Goal: Information Seeking & Learning: Learn about a topic

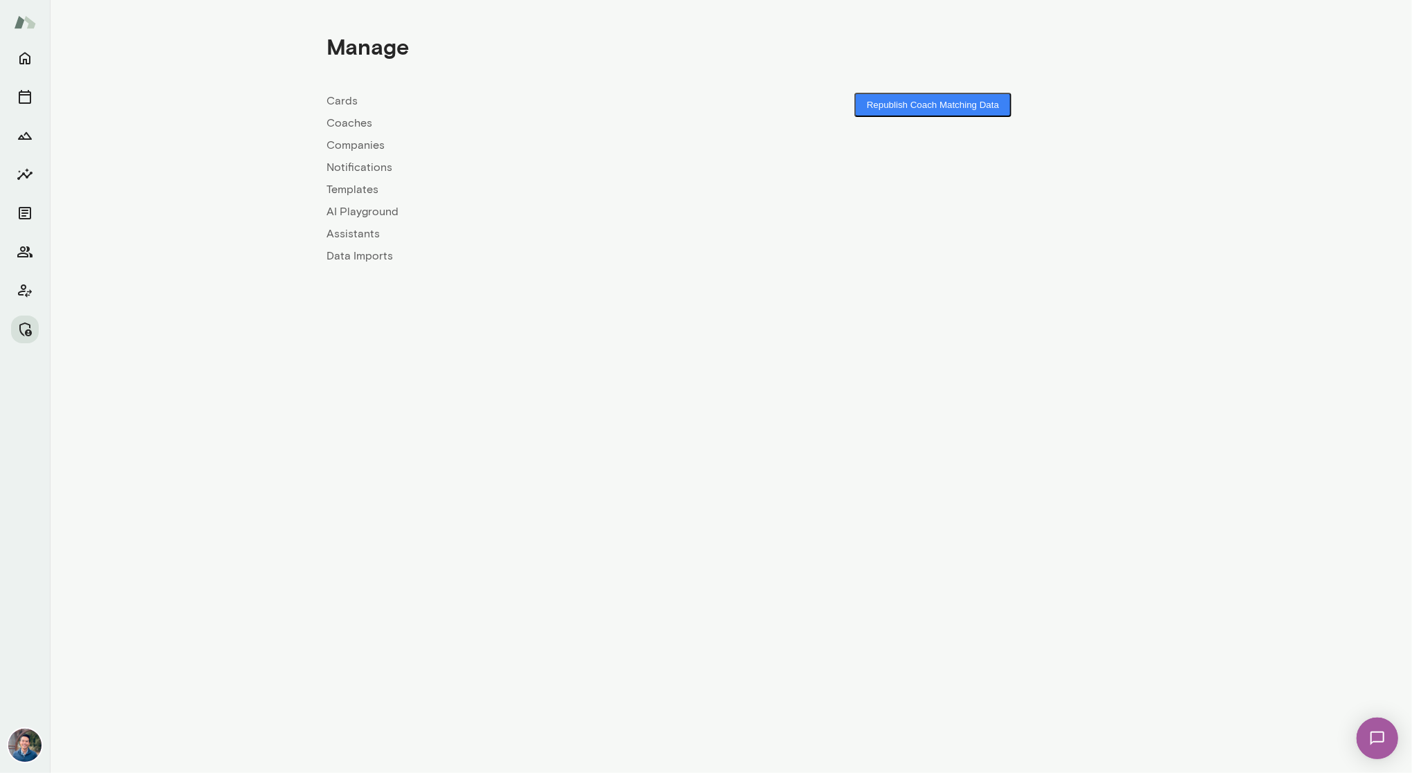
click at [356, 143] on link "Companies" at bounding box center [529, 145] width 404 height 17
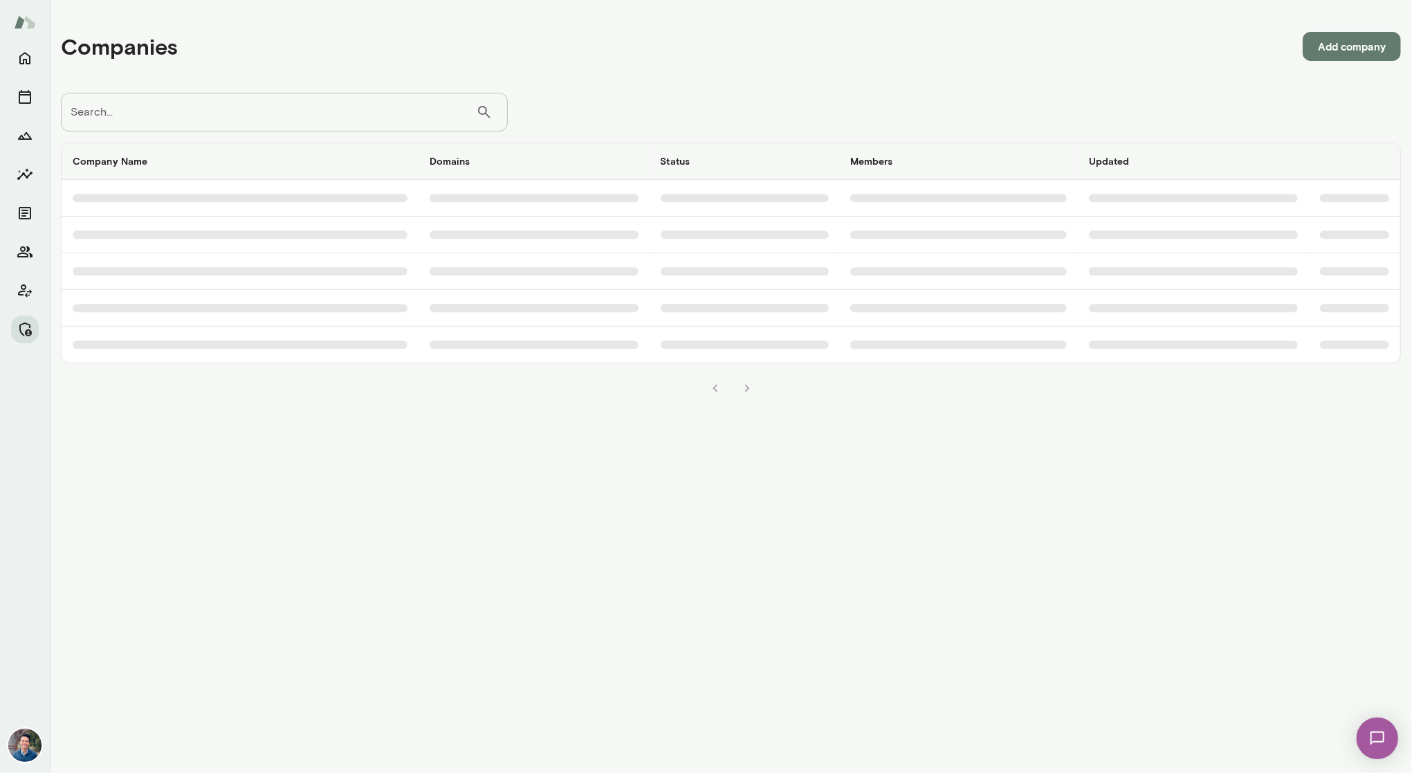
click at [345, 116] on input "Search..." at bounding box center [268, 112] width 415 height 39
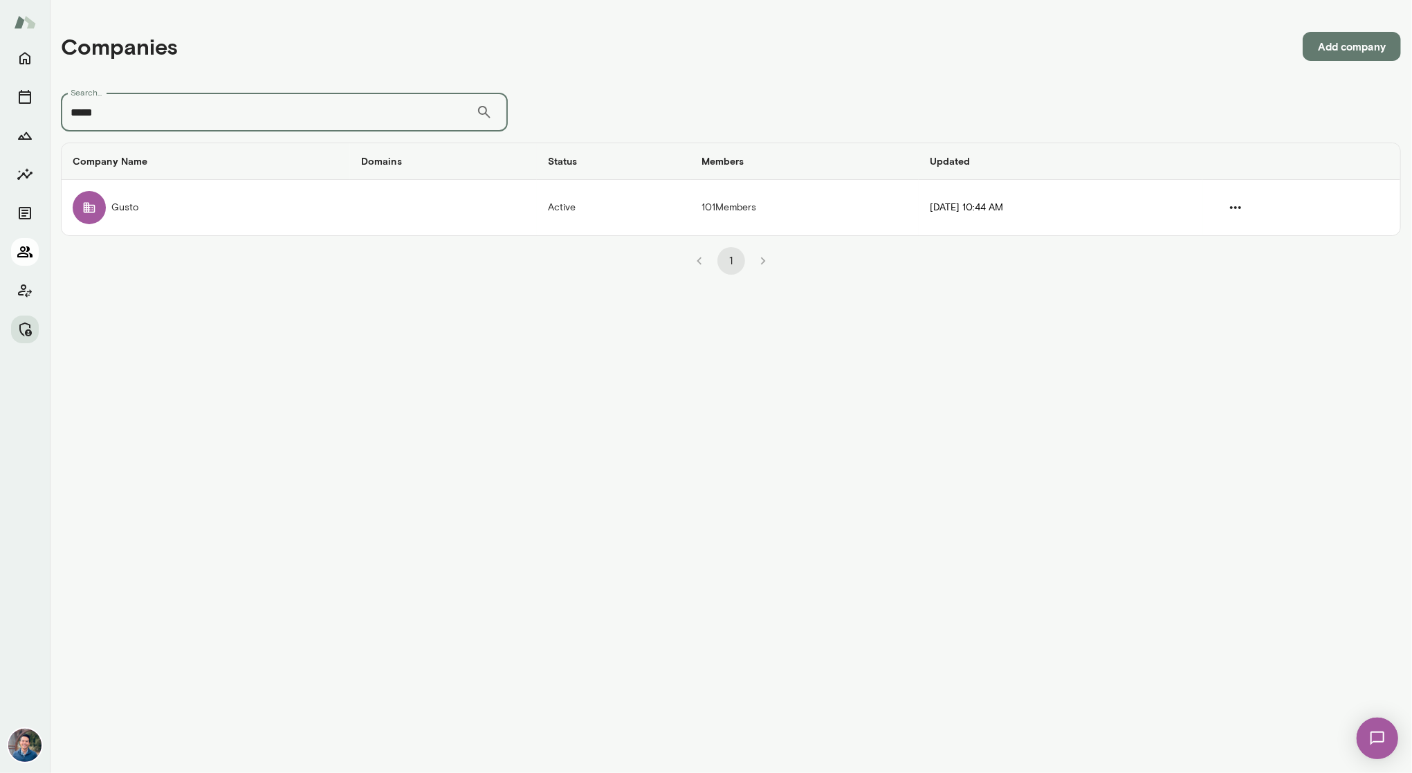
type input "*****"
click at [17, 253] on icon "Members" at bounding box center [25, 252] width 17 height 17
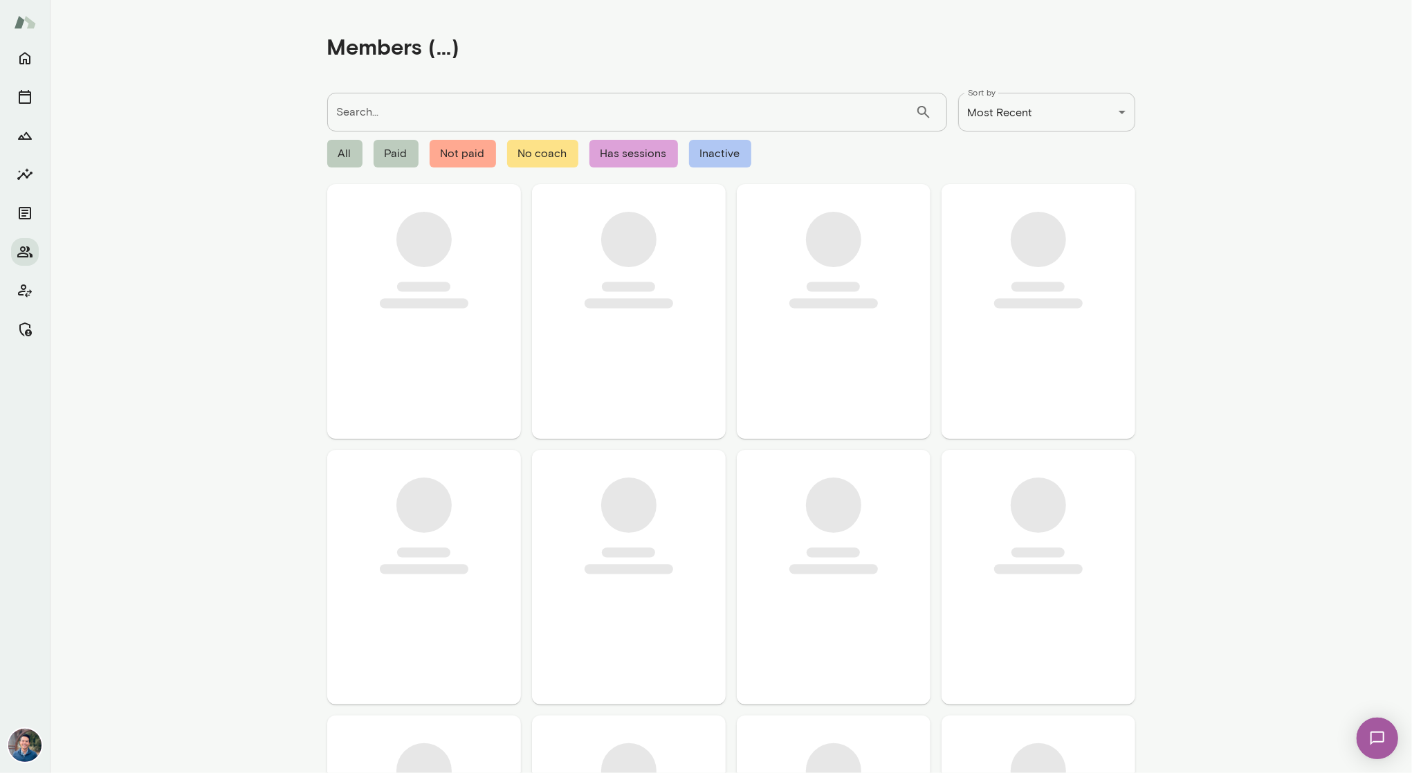
click at [390, 109] on input "Search..." at bounding box center [621, 112] width 588 height 39
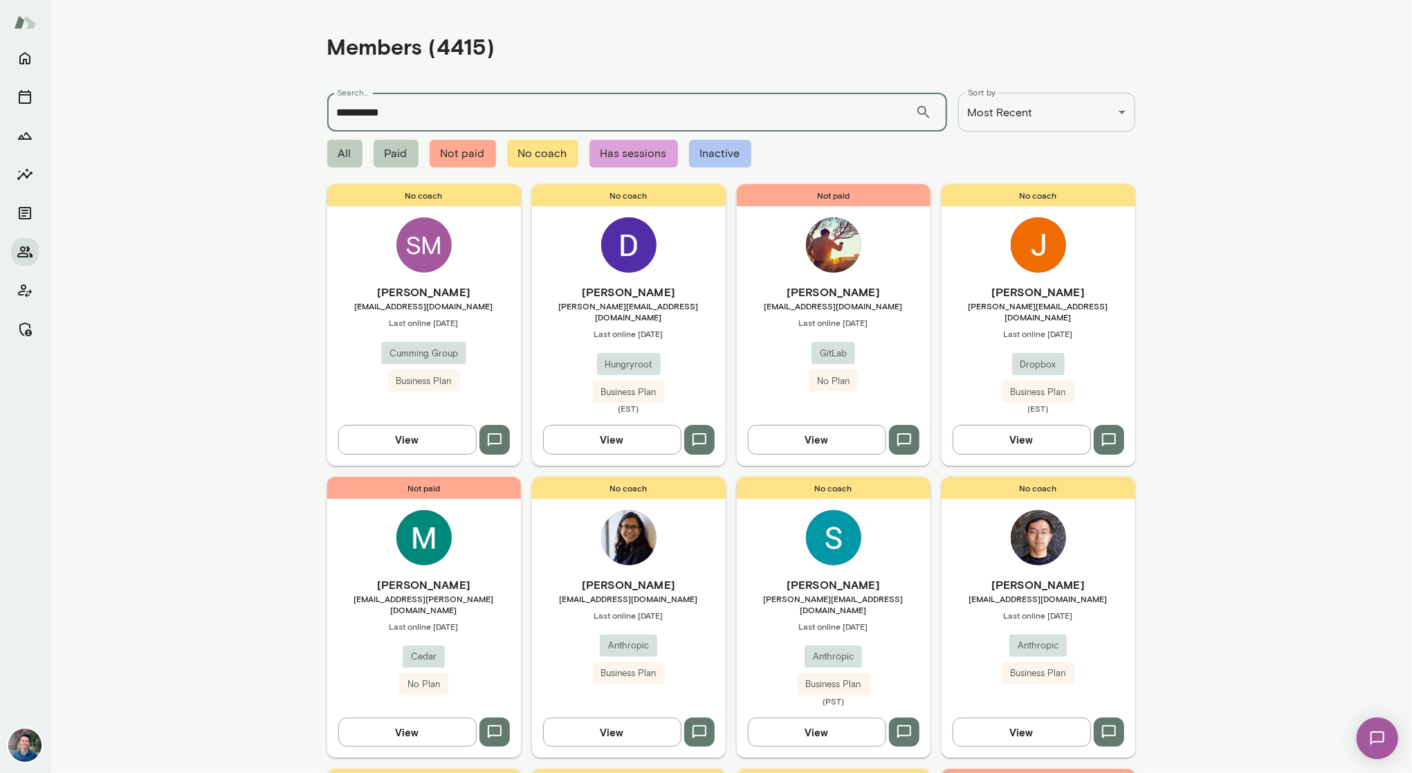
type input "**********"
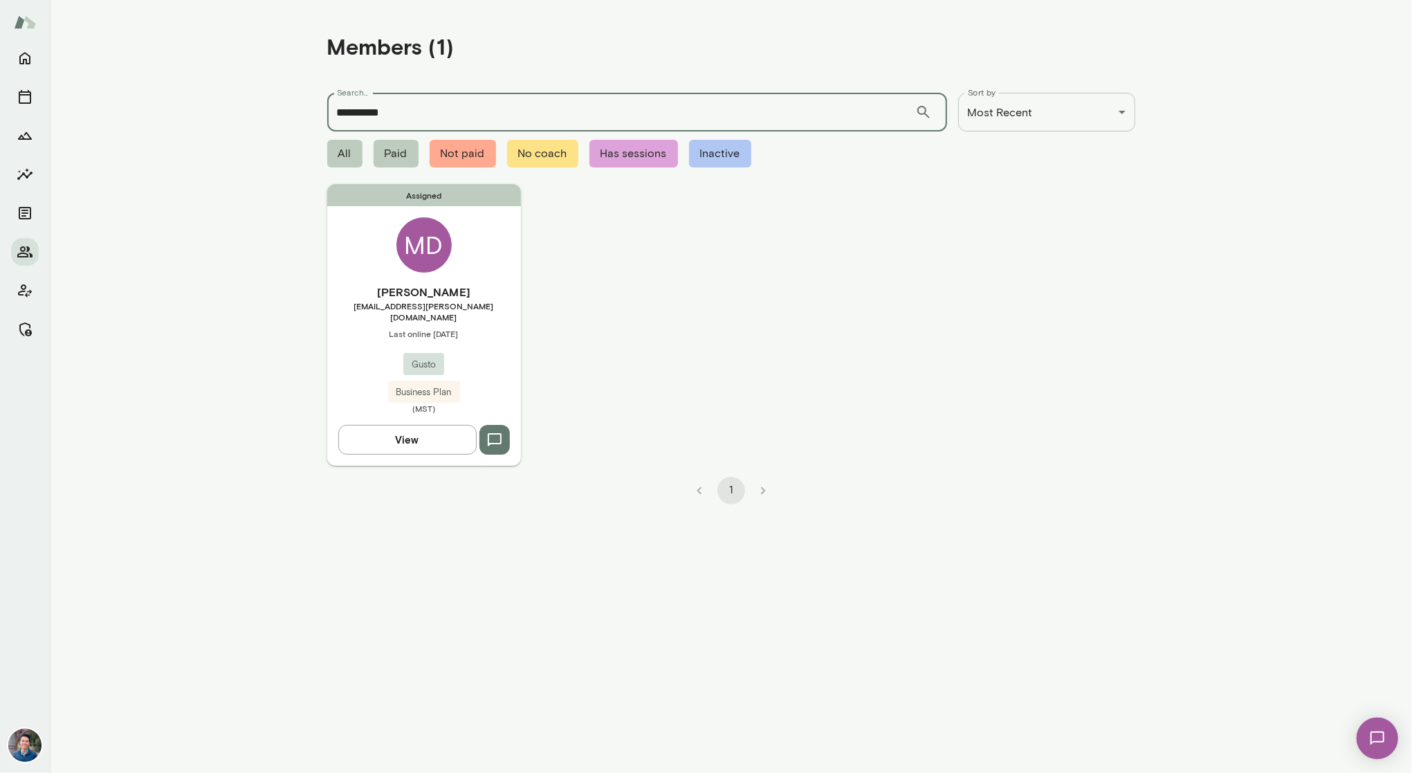
click at [500, 292] on h6 "[PERSON_NAME]" at bounding box center [424, 292] width 194 height 17
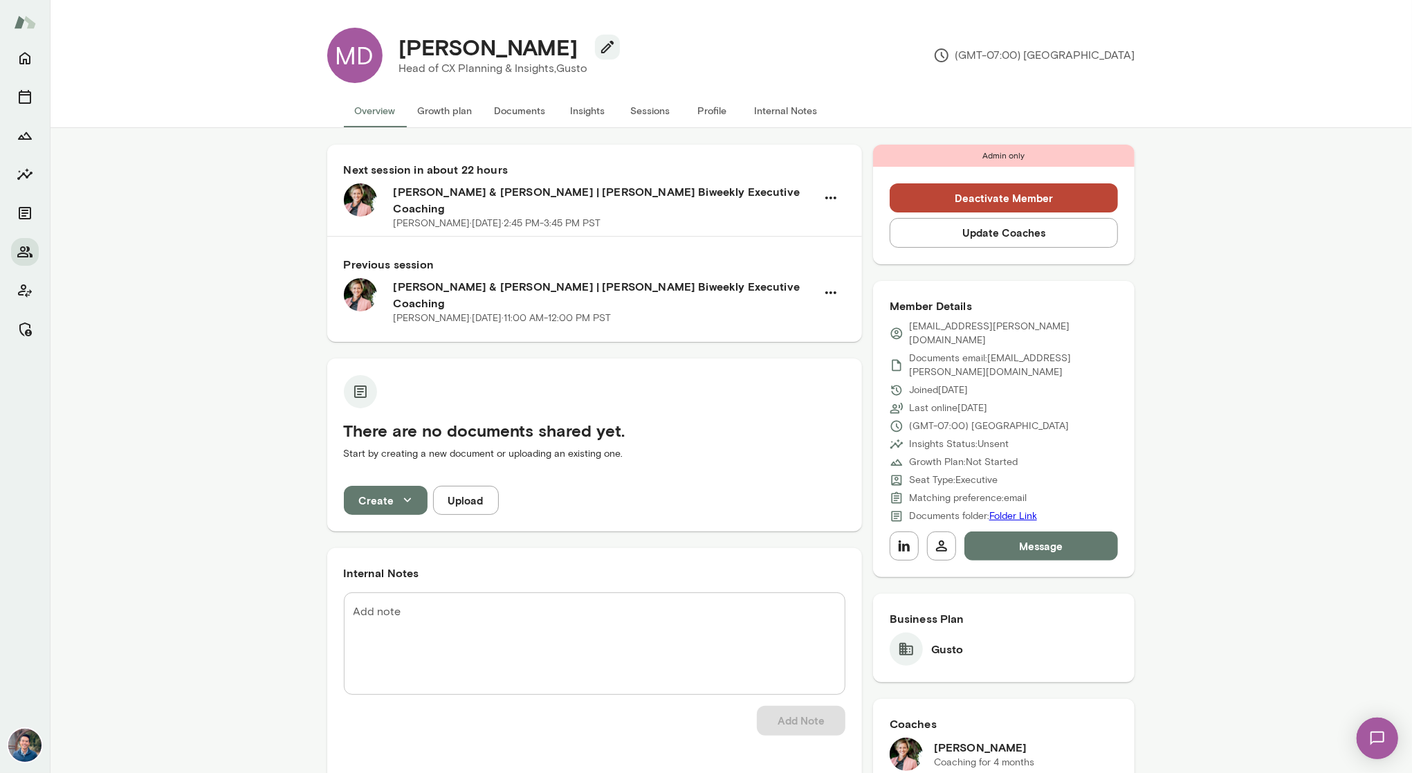
click at [661, 115] on button "Sessions" at bounding box center [650, 110] width 62 height 33
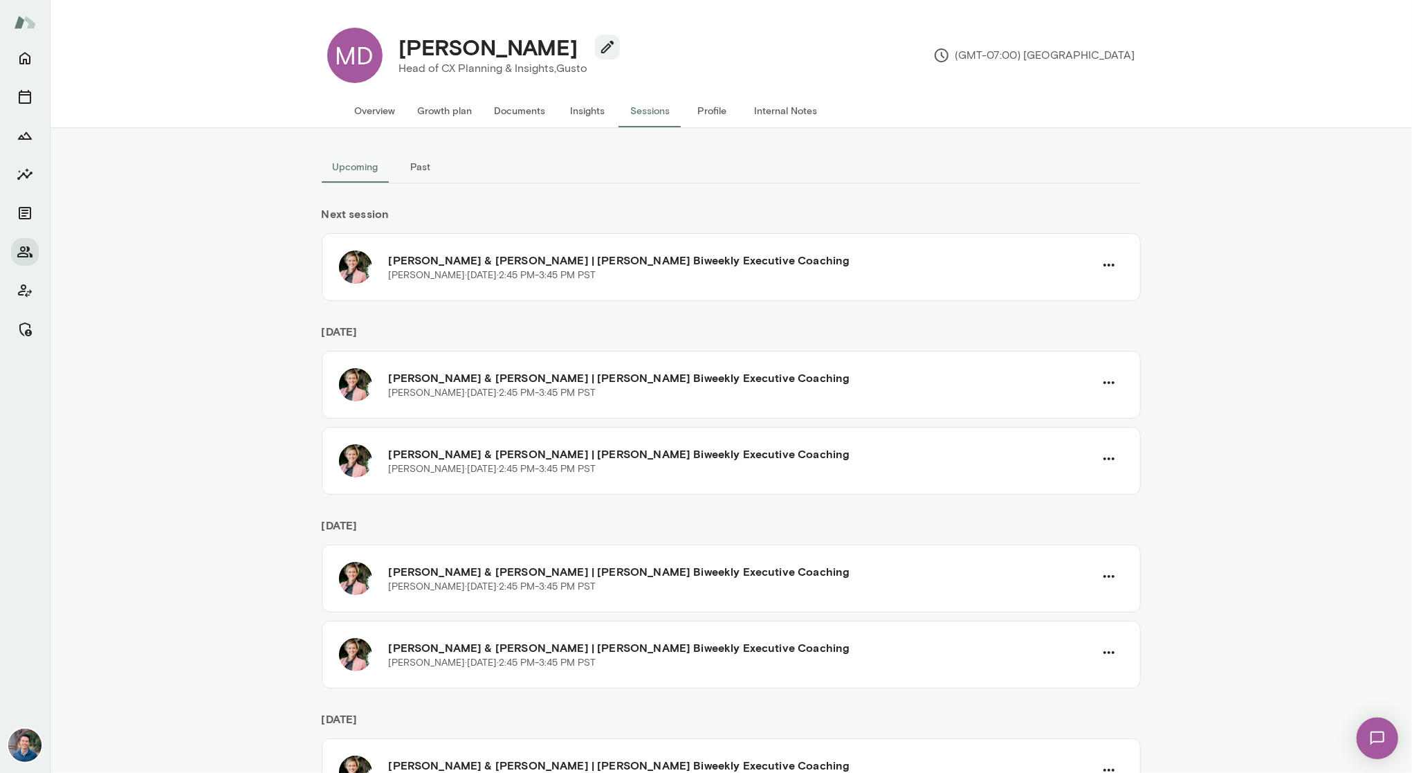
click at [419, 175] on button "Past" at bounding box center [421, 166] width 62 height 33
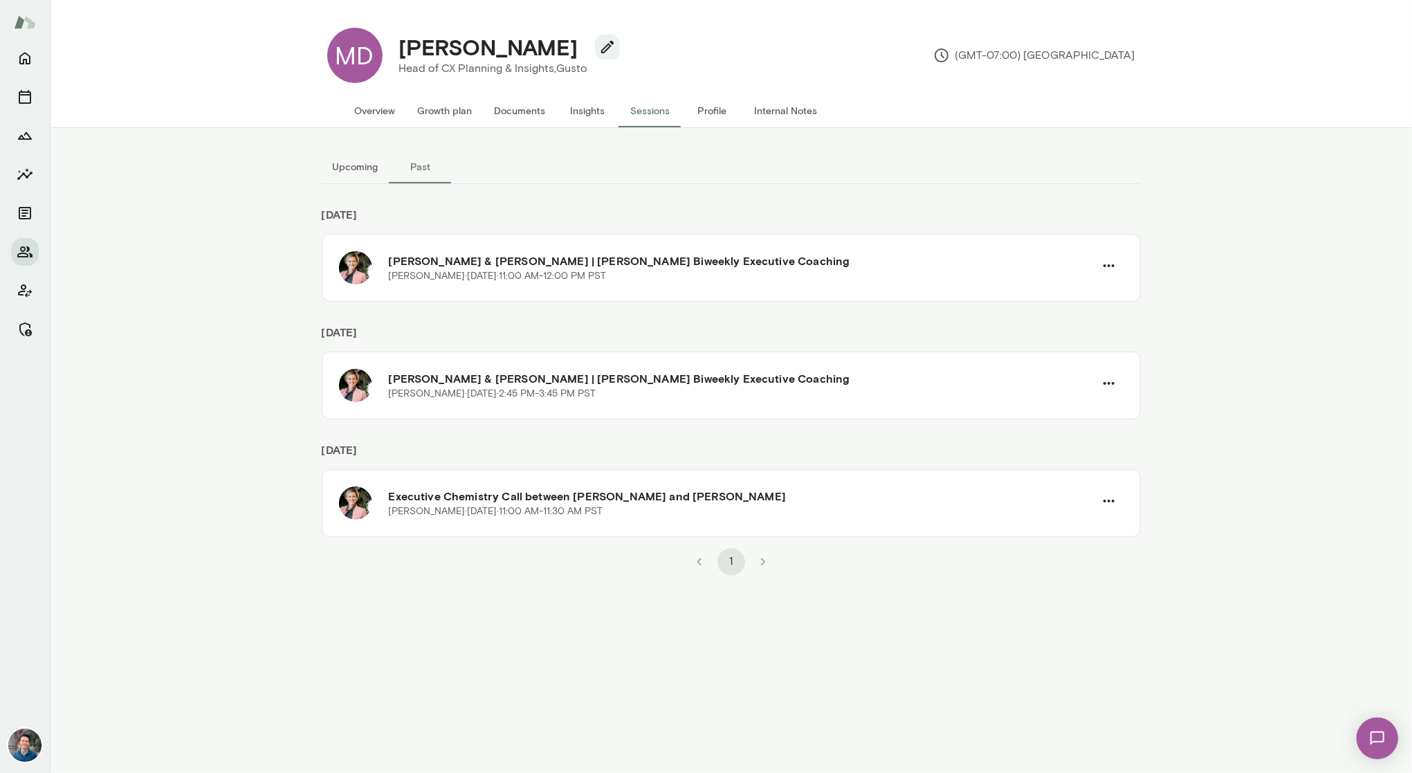
click at [360, 158] on button "Upcoming" at bounding box center [356, 166] width 68 height 33
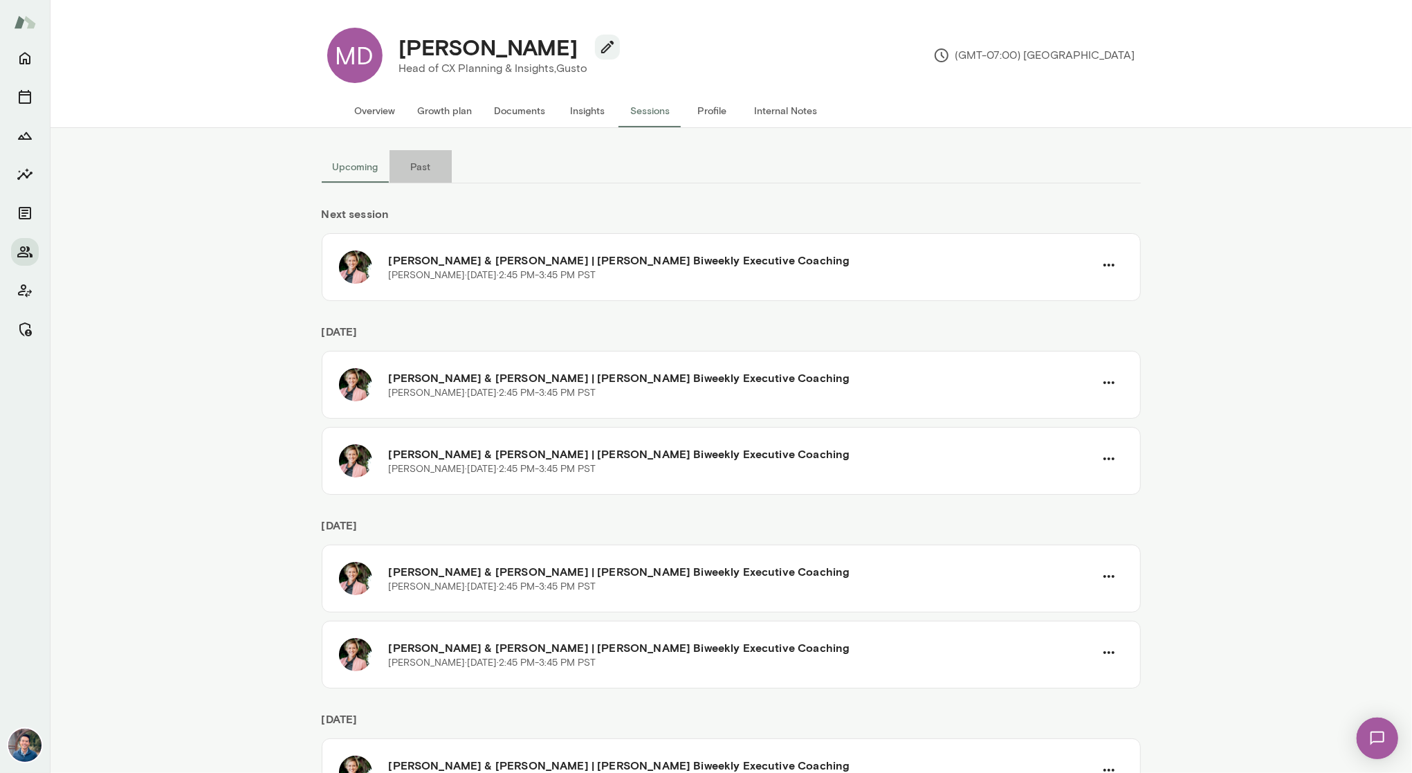
click at [435, 163] on button "Past" at bounding box center [421, 166] width 62 height 33
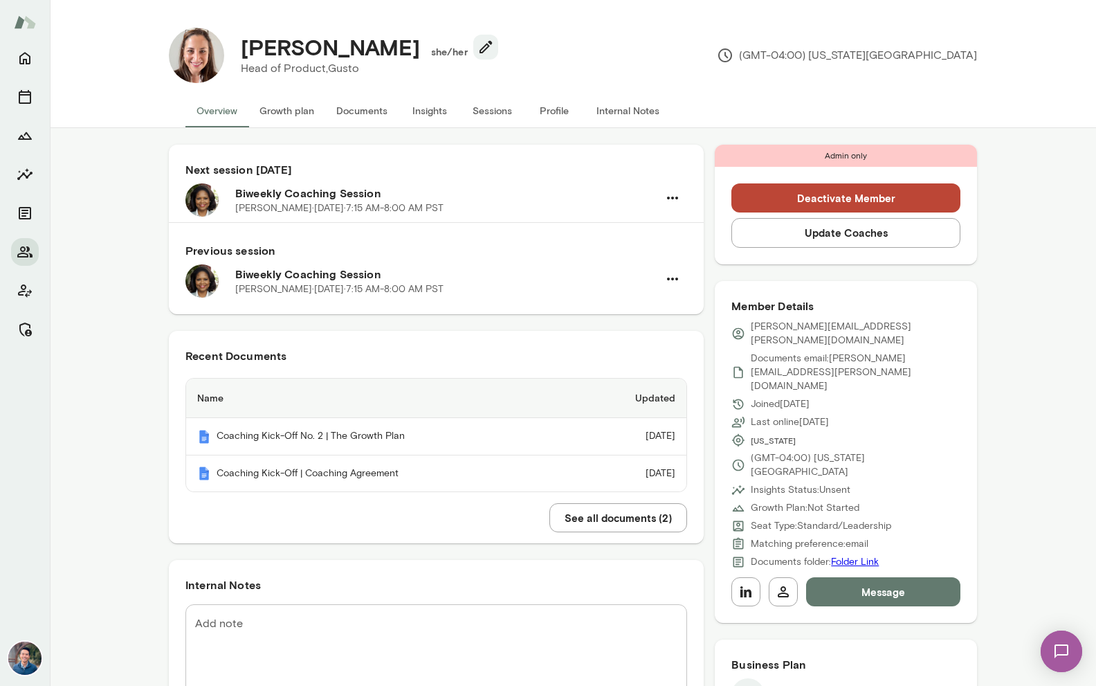
click at [612, 51] on div "[PERSON_NAME] she/her Head of Product, Gusto (GMT-04:00) [US_STATE][GEOGRAPHIC_…" at bounding box center [600, 55] width 753 height 55
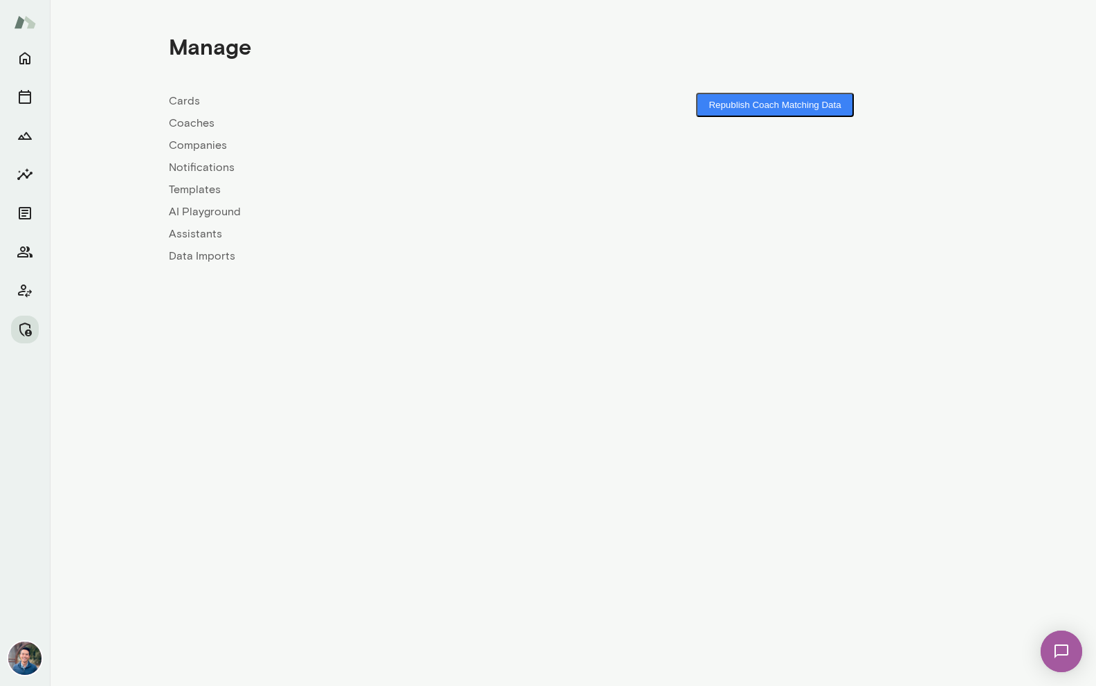
click at [192, 127] on link "Coaches" at bounding box center [371, 123] width 404 height 17
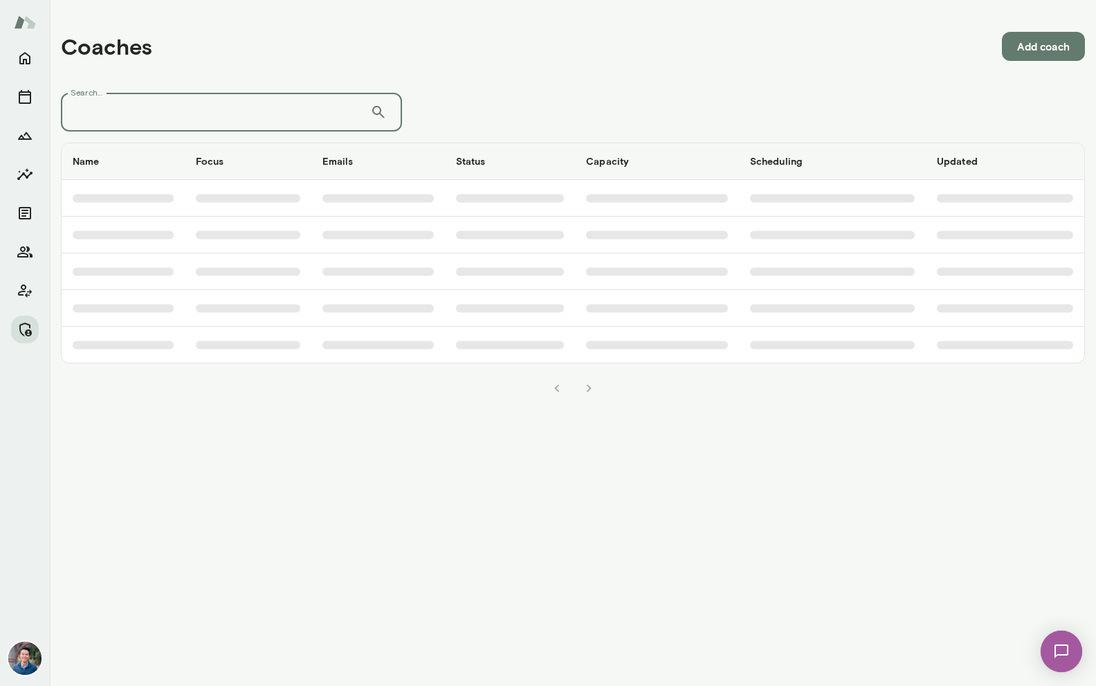
click at [148, 102] on input "Search..." at bounding box center [215, 112] width 309 height 39
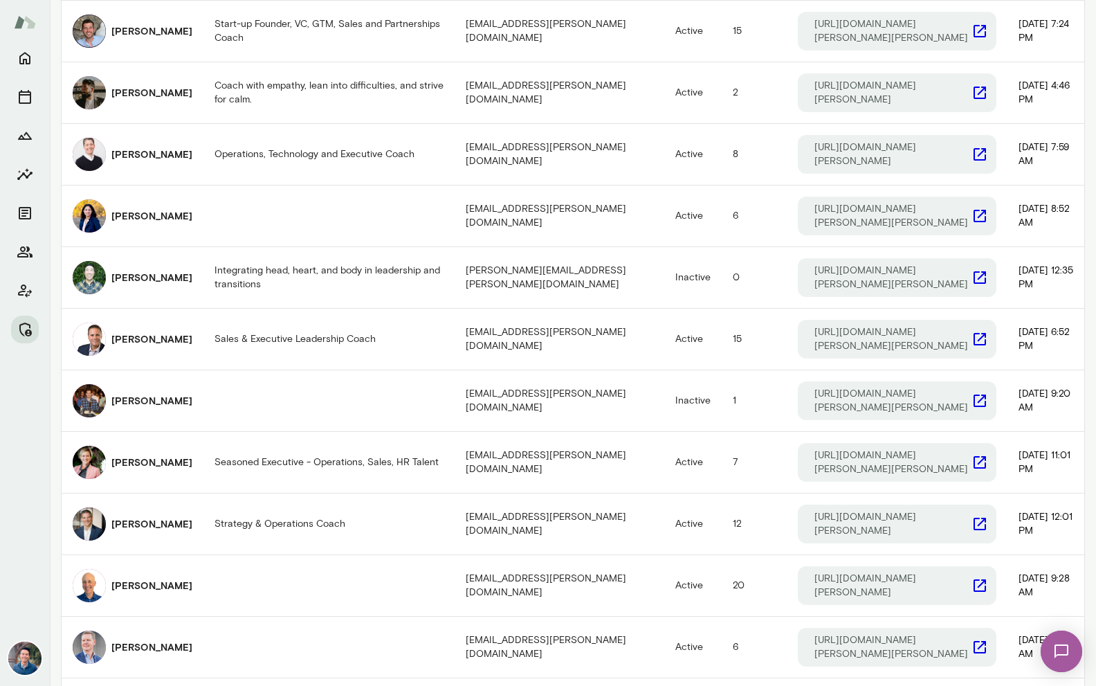
scroll to position [677, 0]
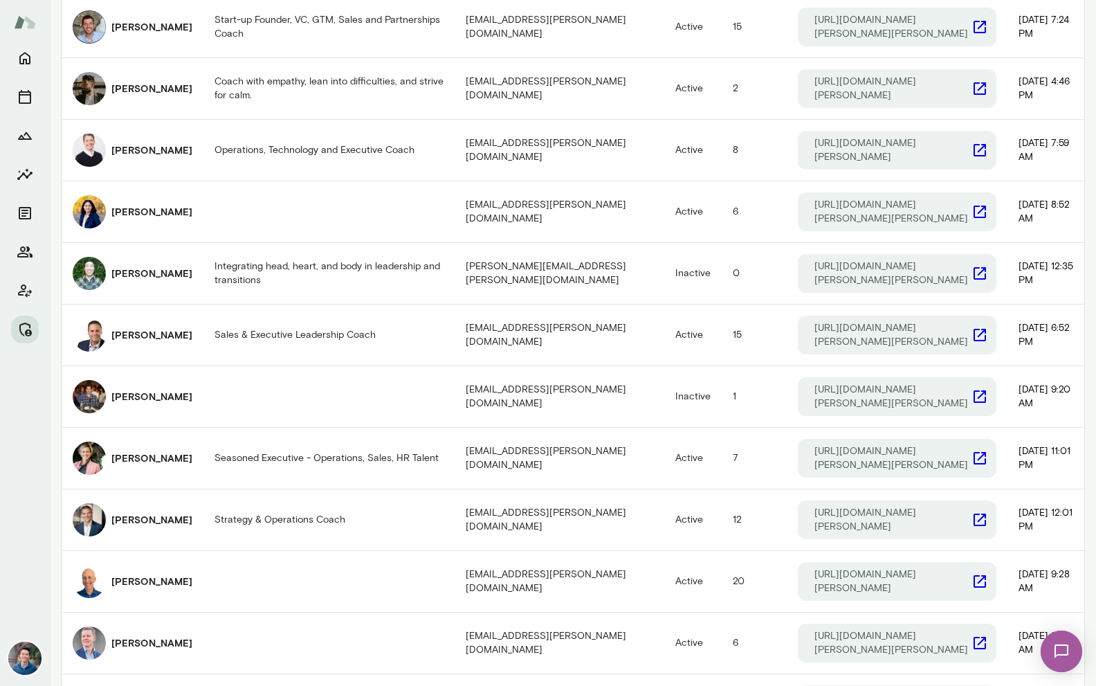
type input "***"
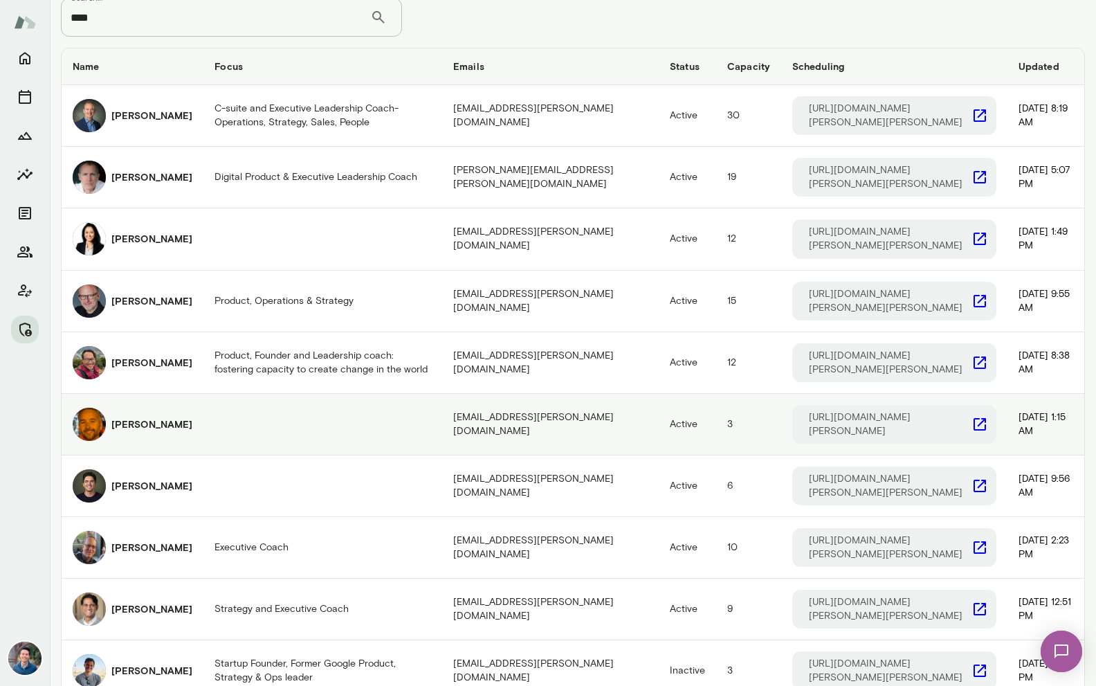
scroll to position [147, 0]
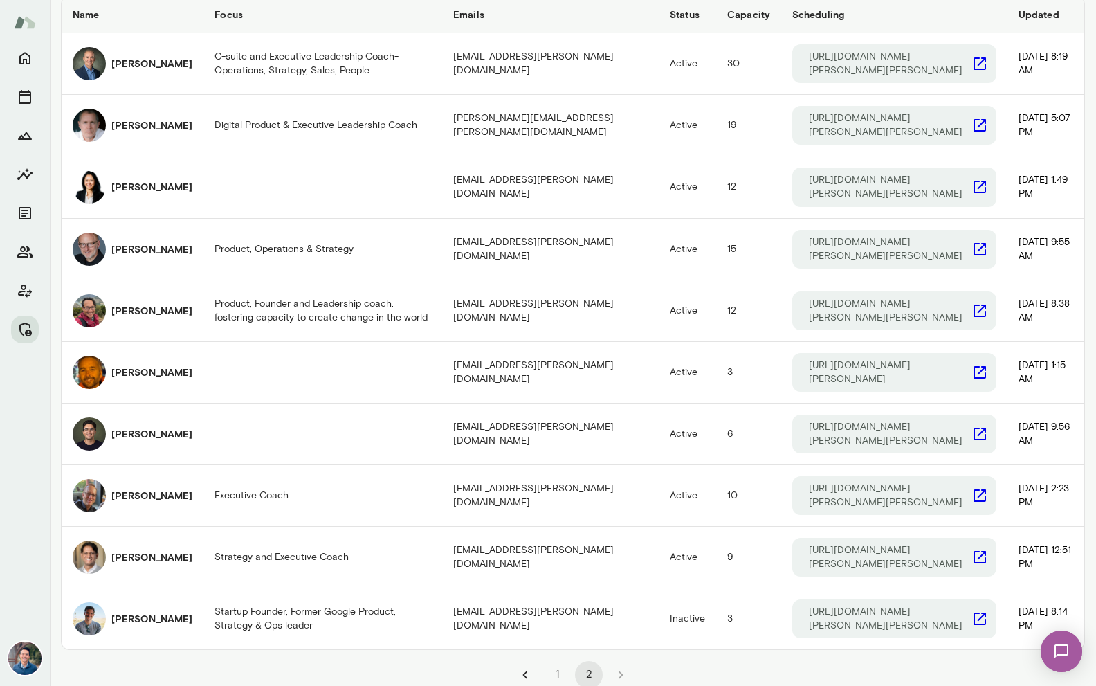
click at [560, 661] on button "1" at bounding box center [557, 675] width 28 height 28
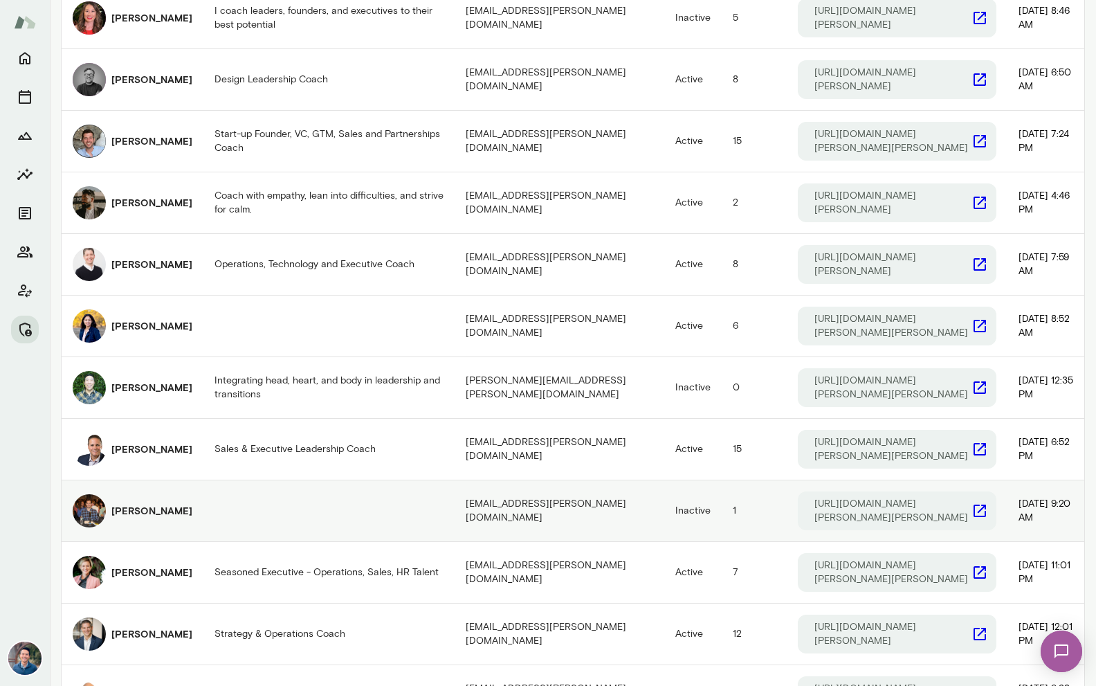
scroll to position [560, 0]
